Goal: Register for event/course

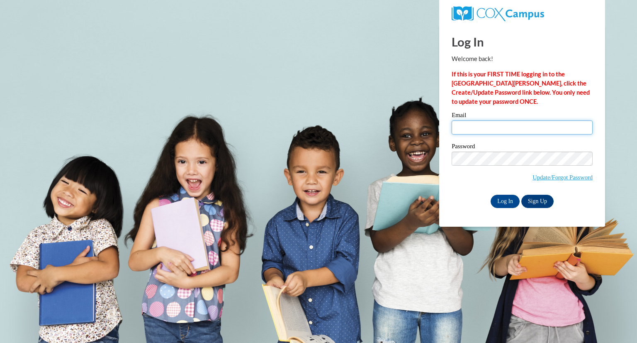
click at [493, 128] on input "Email" at bounding box center [522, 127] width 141 height 14
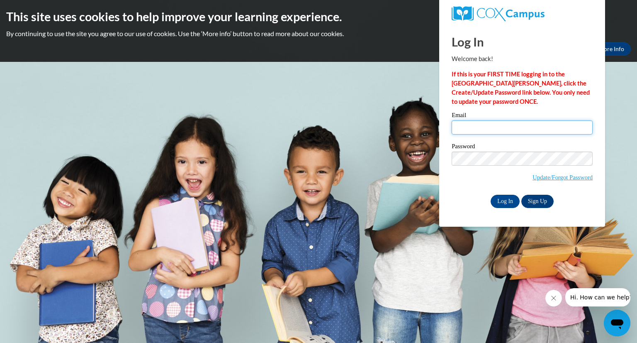
type input "[EMAIL_ADDRESS][DOMAIN_NAME]"
click at [503, 202] on input "Log In" at bounding box center [505, 201] width 29 height 13
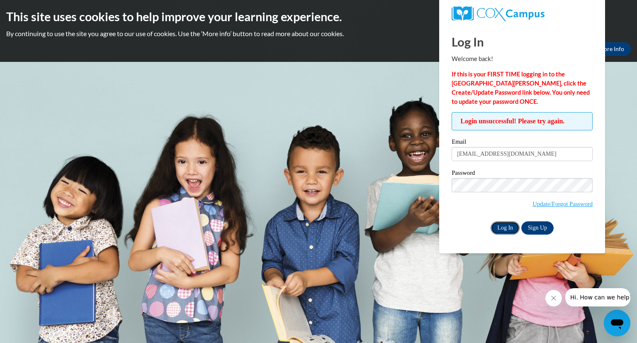
click at [504, 227] on input "Log In" at bounding box center [505, 227] width 29 height 13
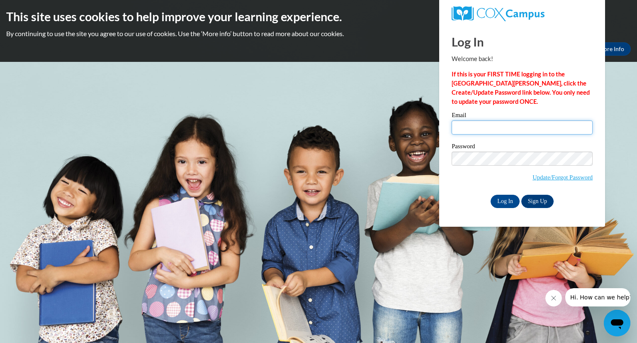
click at [487, 122] on input "Email" at bounding box center [522, 127] width 141 height 14
type input "[EMAIL_ADDRESS][DOMAIN_NAME]"
click at [505, 203] on input "Log In" at bounding box center [505, 201] width 29 height 13
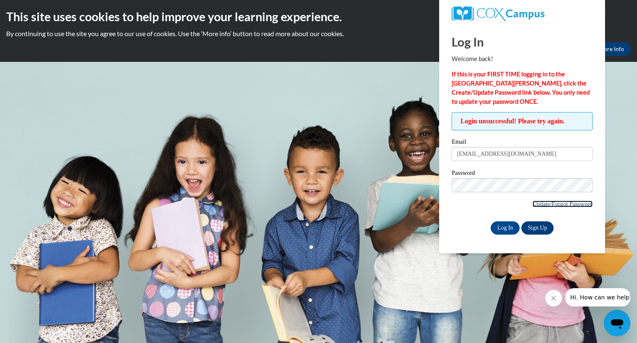
click at [544, 204] on link "Update/Forgot Password" at bounding box center [563, 203] width 60 height 7
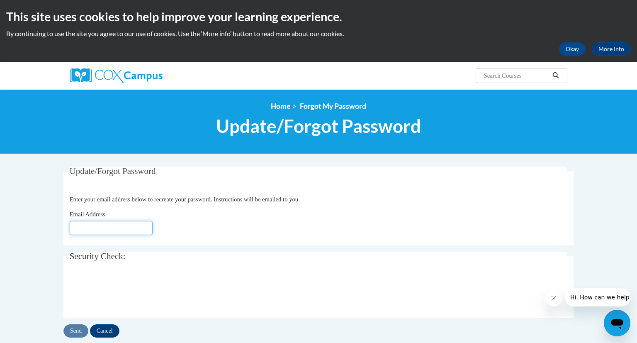
click at [100, 229] on input "Email Address" at bounding box center [111, 228] width 83 height 14
type input "[EMAIL_ADDRESS][DOMAIN_NAME]"
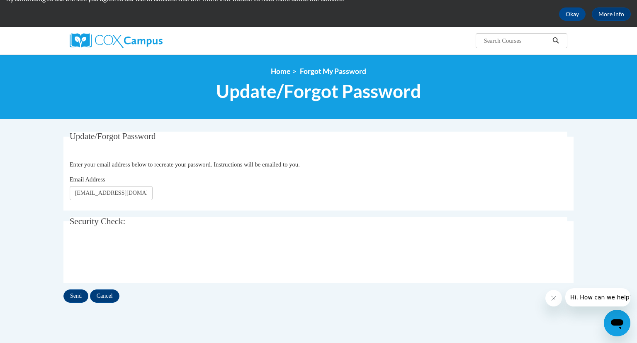
scroll to position [54, 0]
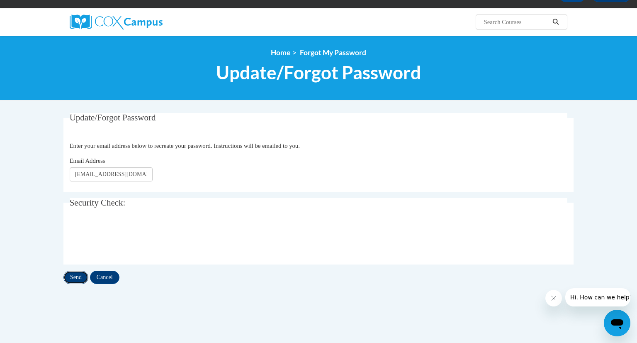
click at [75, 276] on input "Send" at bounding box center [75, 276] width 25 height 13
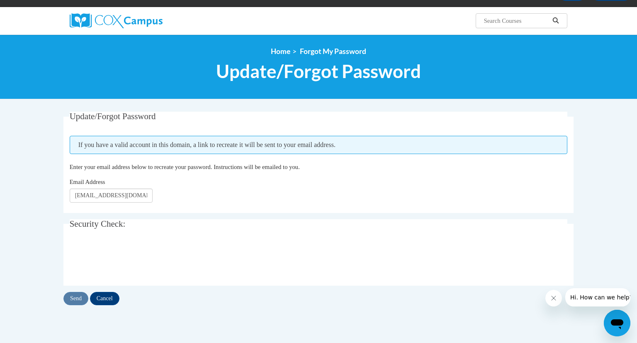
scroll to position [63, 0]
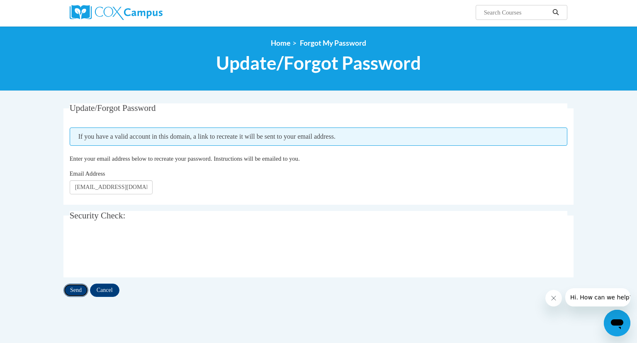
click at [76, 290] on input "Send" at bounding box center [75, 289] width 25 height 13
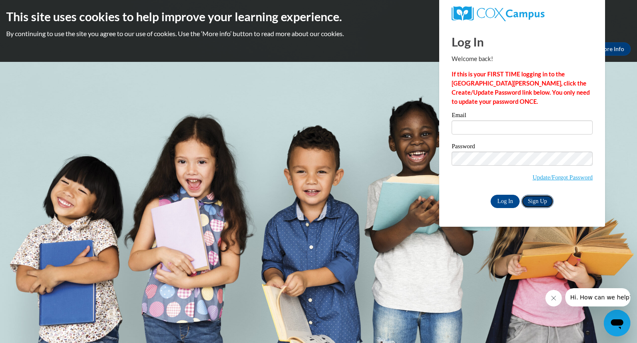
click at [543, 203] on link "Sign Up" at bounding box center [537, 201] width 32 height 13
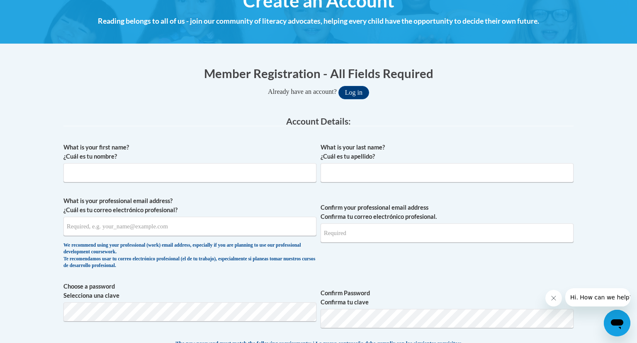
scroll to position [116, 0]
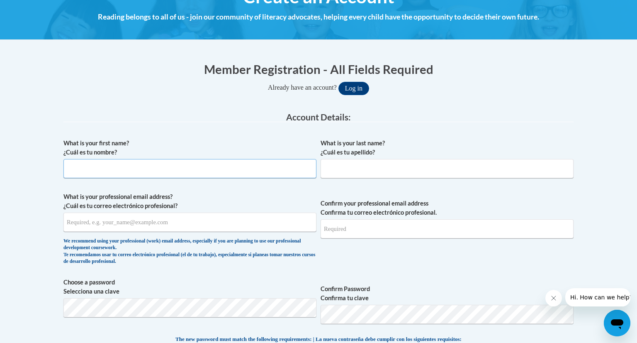
click at [214, 175] on input "What is your first name? ¿Cuál es tu nombre?" at bounding box center [189, 168] width 253 height 19
type input "[PERSON_NAME]"
type input "[EMAIL_ADDRESS][DOMAIN_NAME]"
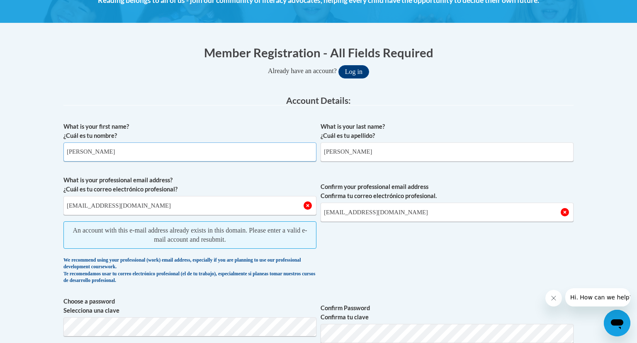
scroll to position [0, 0]
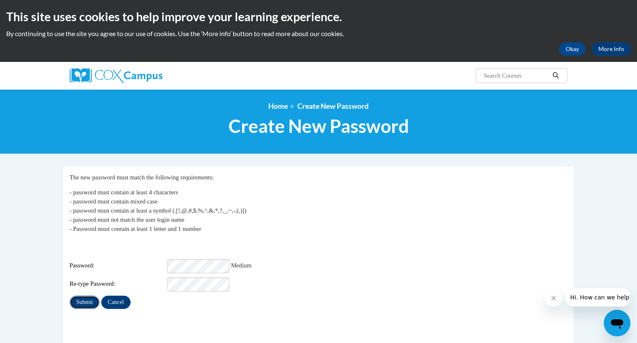
click at [85, 295] on input "Submit" at bounding box center [85, 301] width 30 height 13
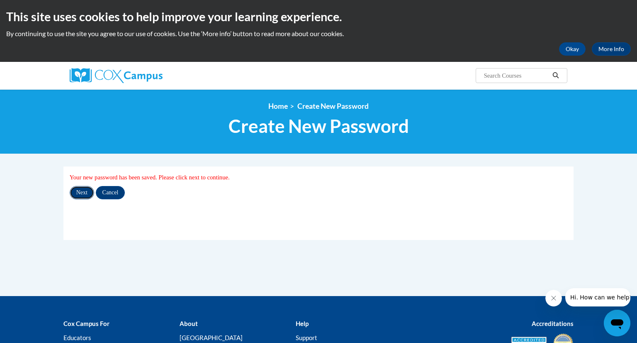
click at [86, 193] on input "Next" at bounding box center [82, 192] width 24 height 13
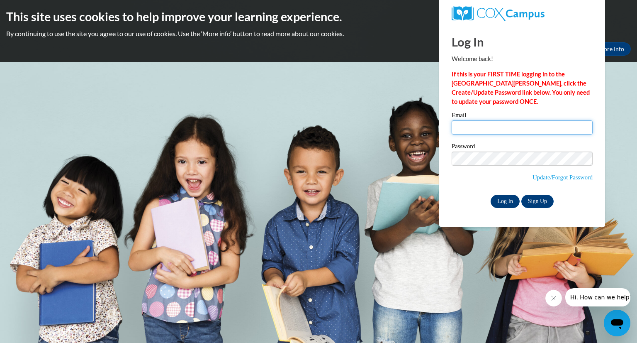
type input "sgasiorowski@grafton.k12.wi.us"
click at [502, 200] on input "Log In" at bounding box center [505, 201] width 29 height 13
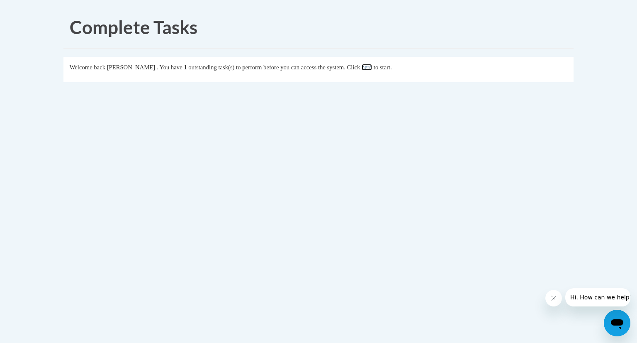
click at [372, 68] on link "here" at bounding box center [367, 67] width 10 height 7
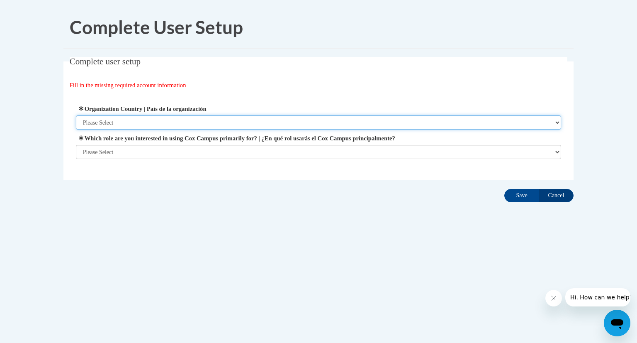
click at [558, 122] on select "Please Select United States | Estados Unidos Outside of the United States | Fue…" at bounding box center [319, 122] width 486 height 14
select select "ad49bcad-a171-4b2e-b99c-48b446064914"
click at [76, 115] on select "Please Select United States | Estados Unidos Outside of the United States | Fue…" at bounding box center [319, 122] width 486 height 14
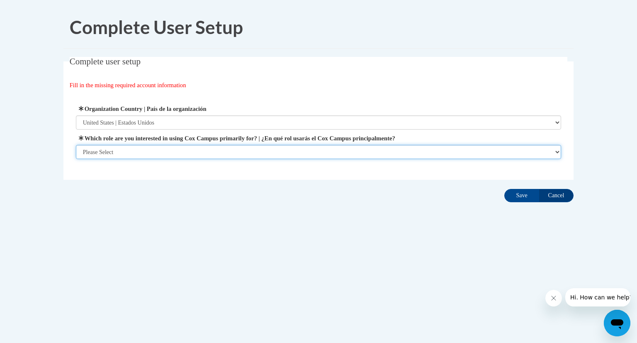
click at [559, 151] on select "Please Select College/University | Colegio/Universidad Community/Nonprofit Part…" at bounding box center [319, 152] width 486 height 14
select select "fbf2d438-af2f-41f8-98f1-81c410e29de3"
click at [76, 159] on select "Please Select College/University | Colegio/Universidad Community/Nonprofit Part…" at bounding box center [319, 152] width 486 height 14
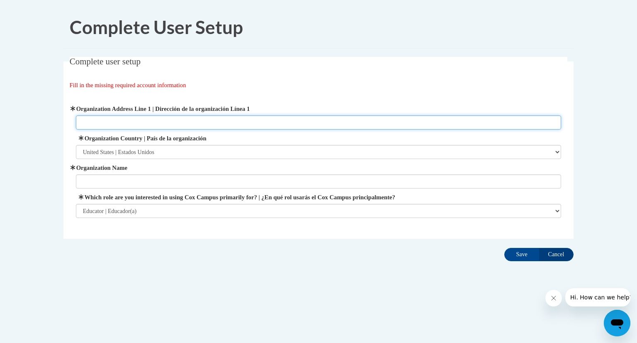
click at [181, 120] on input "Organization Address Line 1 | Dirección de la organización Línea 1" at bounding box center [319, 122] width 486 height 14
click at [101, 119] on input "Organization Address Line 1 | Dirección de la organización Línea 1" at bounding box center [319, 122] width 486 height 14
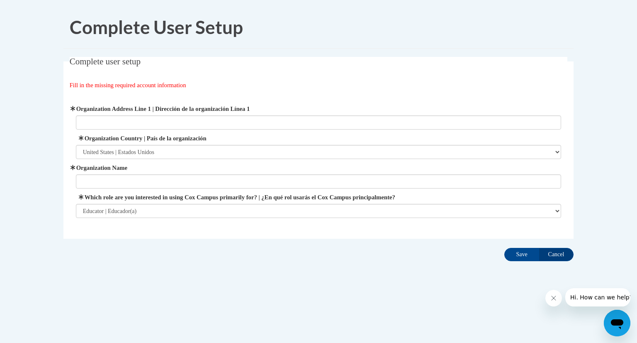
click at [143, 258] on div "Complete user setup Fill in the missing required account information User Profi…" at bounding box center [318, 160] width 523 height 207
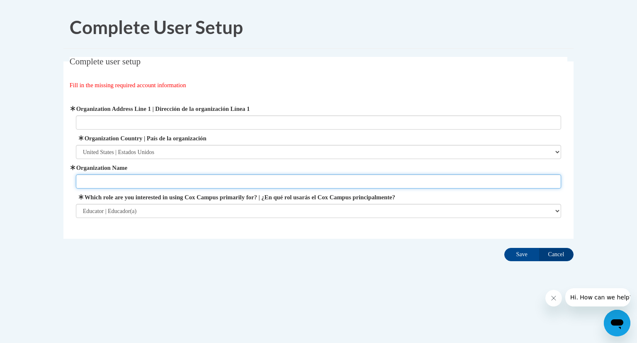
click at [131, 179] on input "Organization Name" at bounding box center [319, 181] width 486 height 14
type input "Grafton School District"
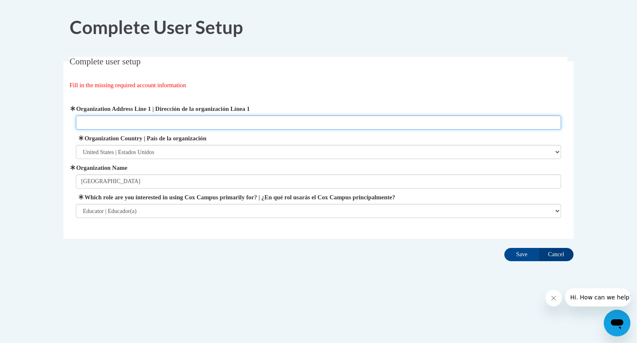
click at [107, 127] on input "Organization Address Line 1 | Dirección de la organización Línea 1" at bounding box center [319, 122] width 486 height 14
click at [119, 127] on input "Organization Address Line 1 | Dirección de la organización Línea 1" at bounding box center [319, 122] width 486 height 14
paste input "1900 Washington St, Grafton, WI 53024"
type input "1900 Washington St, Grafton, WI 53024"
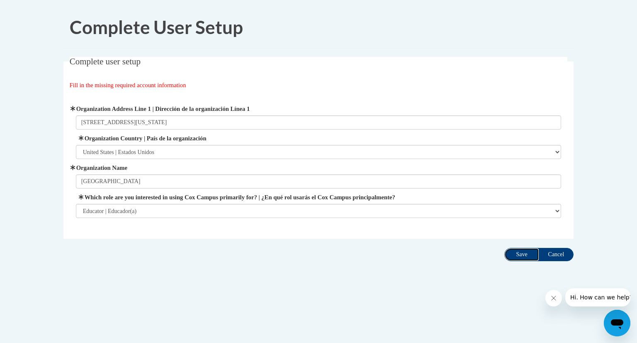
click at [521, 252] on input "Save" at bounding box center [521, 254] width 35 height 13
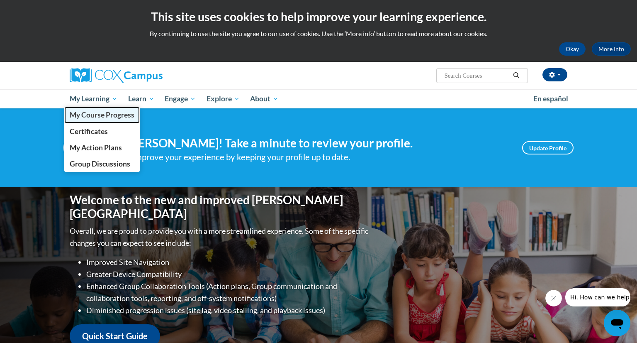
click at [105, 114] on span "My Course Progress" at bounding box center [102, 114] width 65 height 9
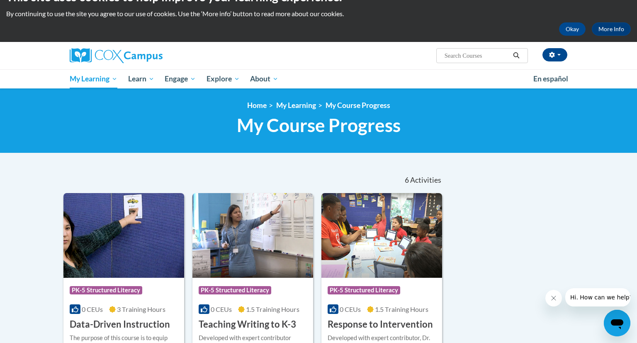
scroll to position [17, 0]
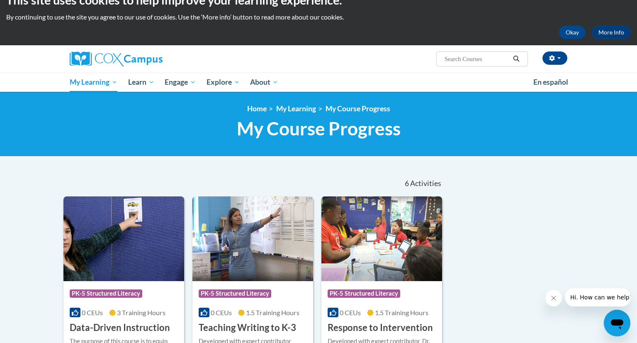
click at [451, 56] on input "Search..." at bounding box center [477, 59] width 66 height 10
type input "reading"
type input "Reading comprehension"
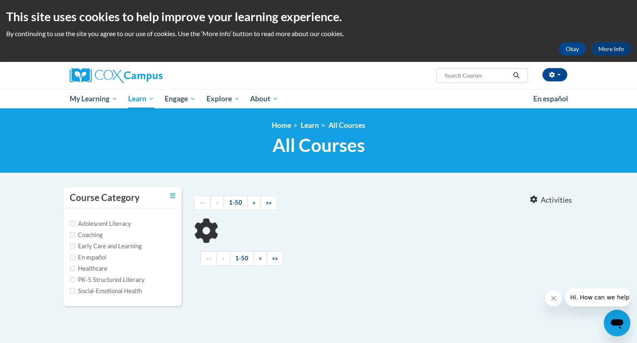
type input "Reading comprehension"
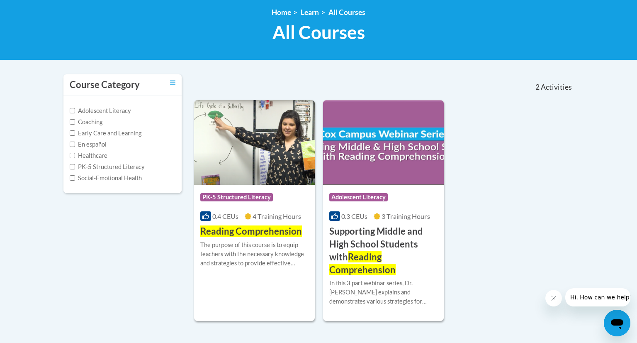
scroll to position [113, 0]
click at [250, 155] on img at bounding box center [254, 142] width 121 height 85
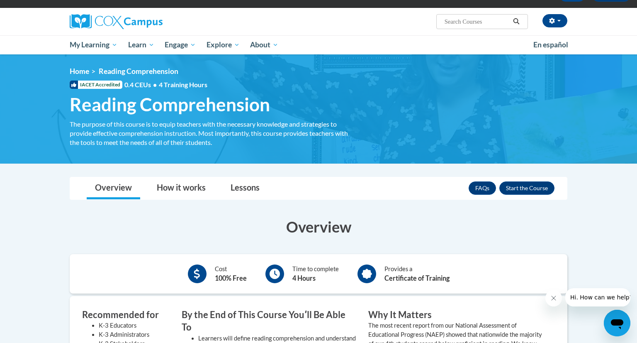
scroll to position [55, 0]
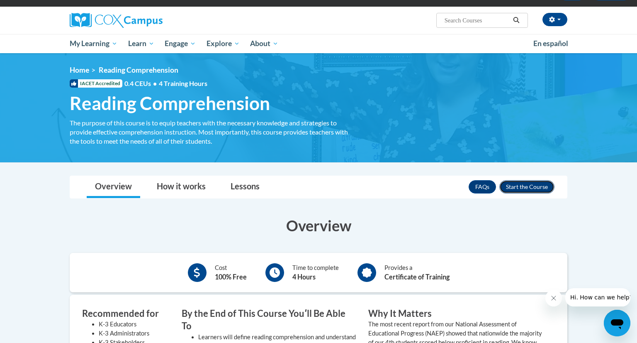
click at [519, 188] on button "Enroll" at bounding box center [526, 186] width 55 height 13
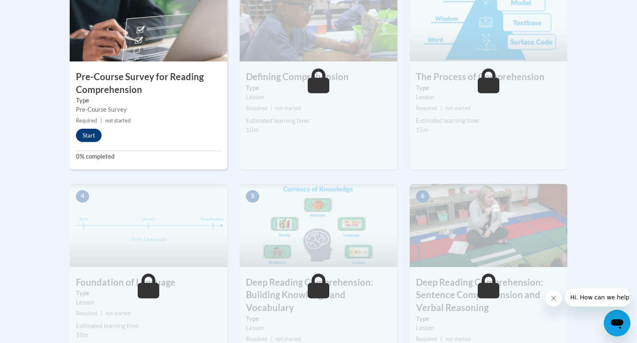
scroll to position [283, 0]
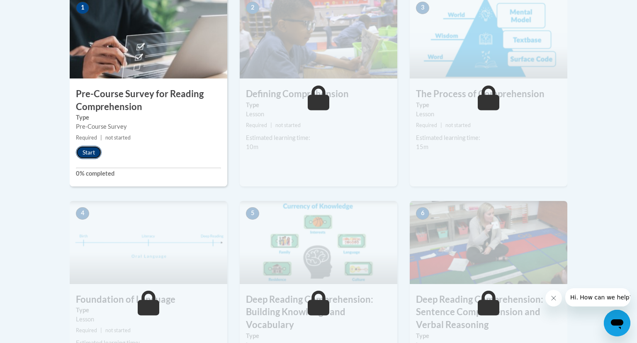
click at [87, 149] on button "Start" at bounding box center [89, 152] width 26 height 13
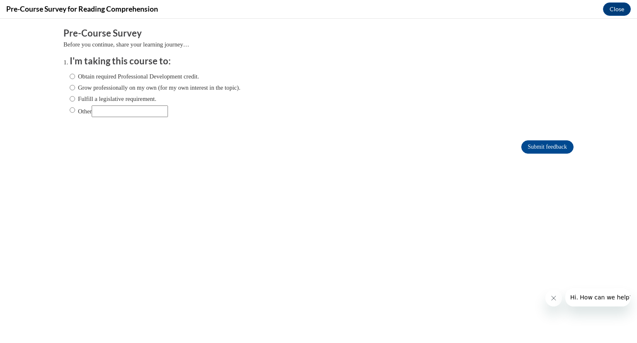
scroll to position [0, 0]
click at [75, 99] on label "Fulfill a legislative requirement." at bounding box center [113, 98] width 87 height 9
click at [75, 99] on input "Fulfill a legislative requirement." at bounding box center [72, 98] width 5 height 9
radio input "true"
click at [540, 147] on input "Submit feedback" at bounding box center [547, 146] width 52 height 13
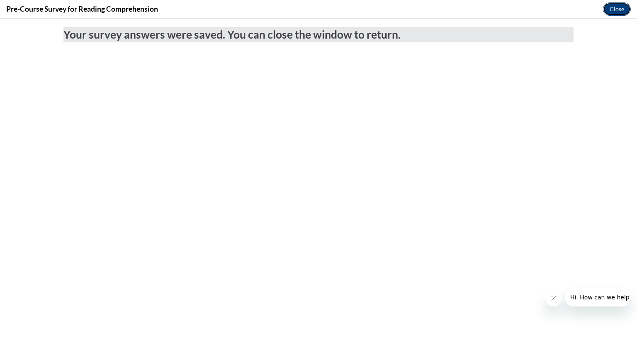
click at [616, 5] on button "Close" at bounding box center [617, 8] width 28 height 13
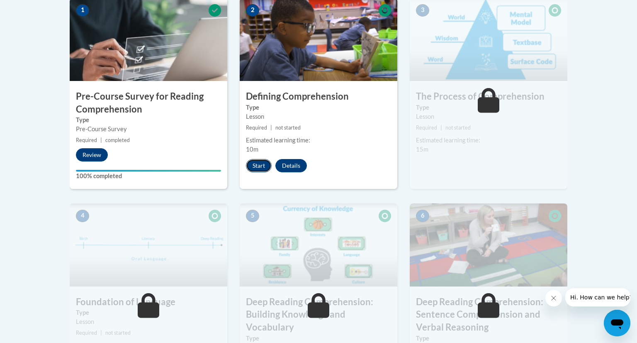
scroll to position [280, 0]
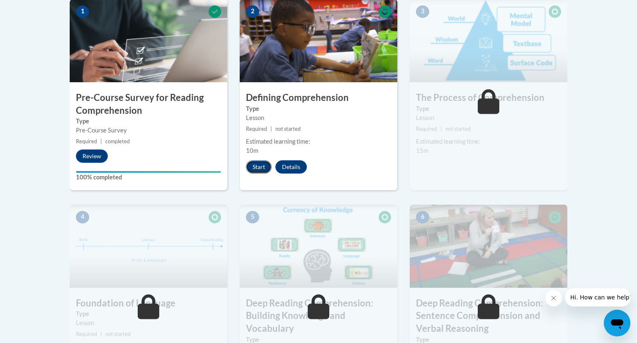
click at [255, 168] on button "Start" at bounding box center [259, 166] width 26 height 13
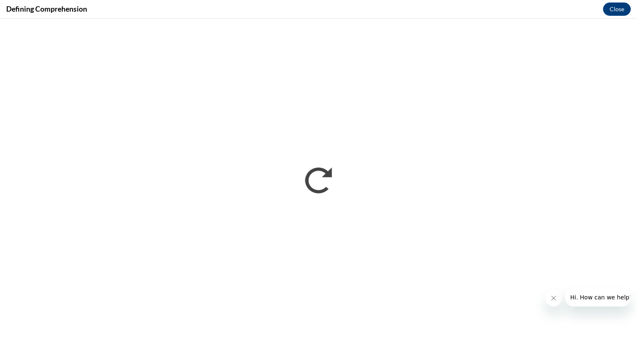
scroll to position [0, 0]
